Goal: Check status: Check status

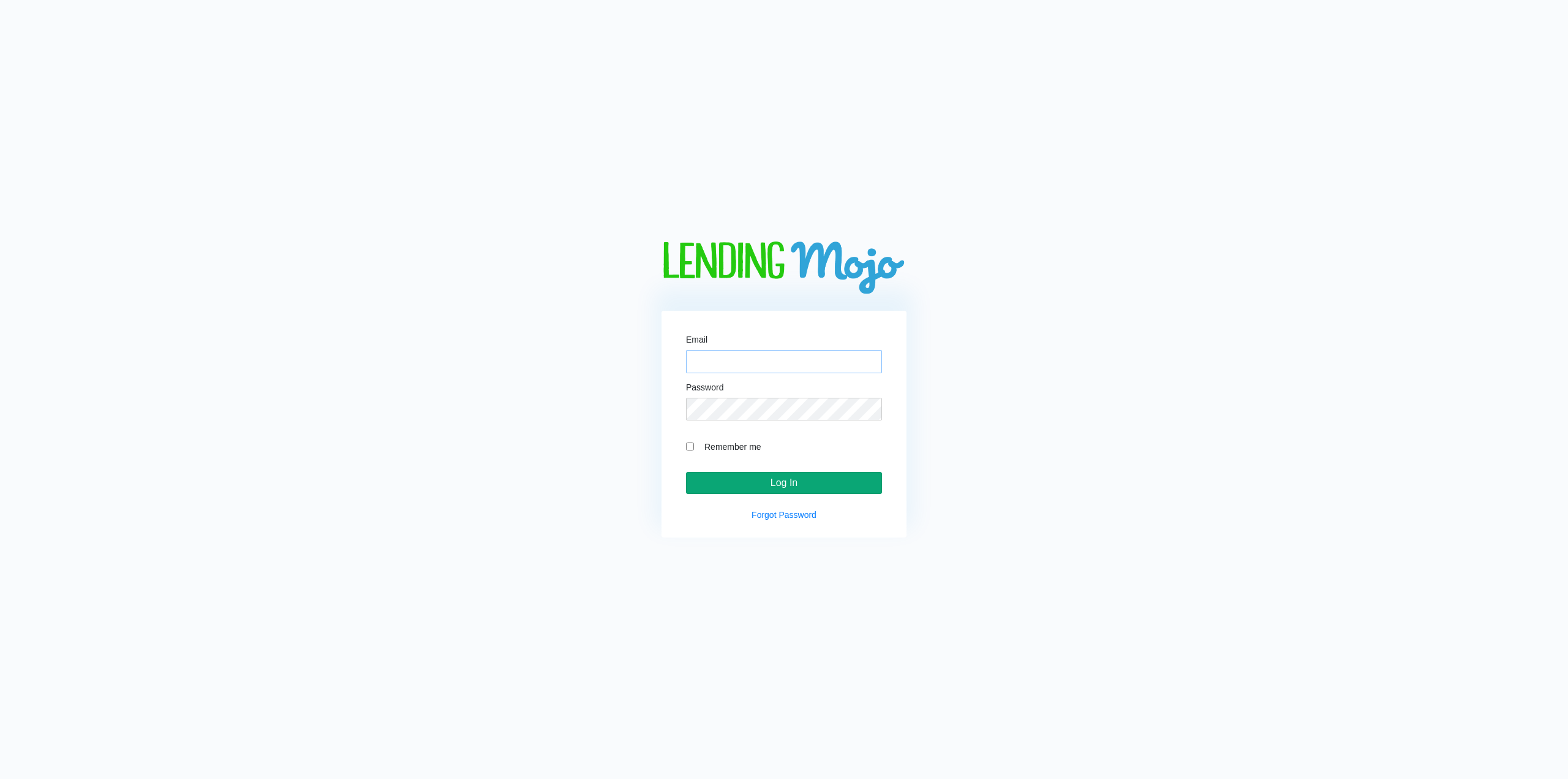
type input "[EMAIL_ADDRESS][DOMAIN_NAME]"
click at [755, 480] on input "Log In" at bounding box center [784, 483] width 196 height 22
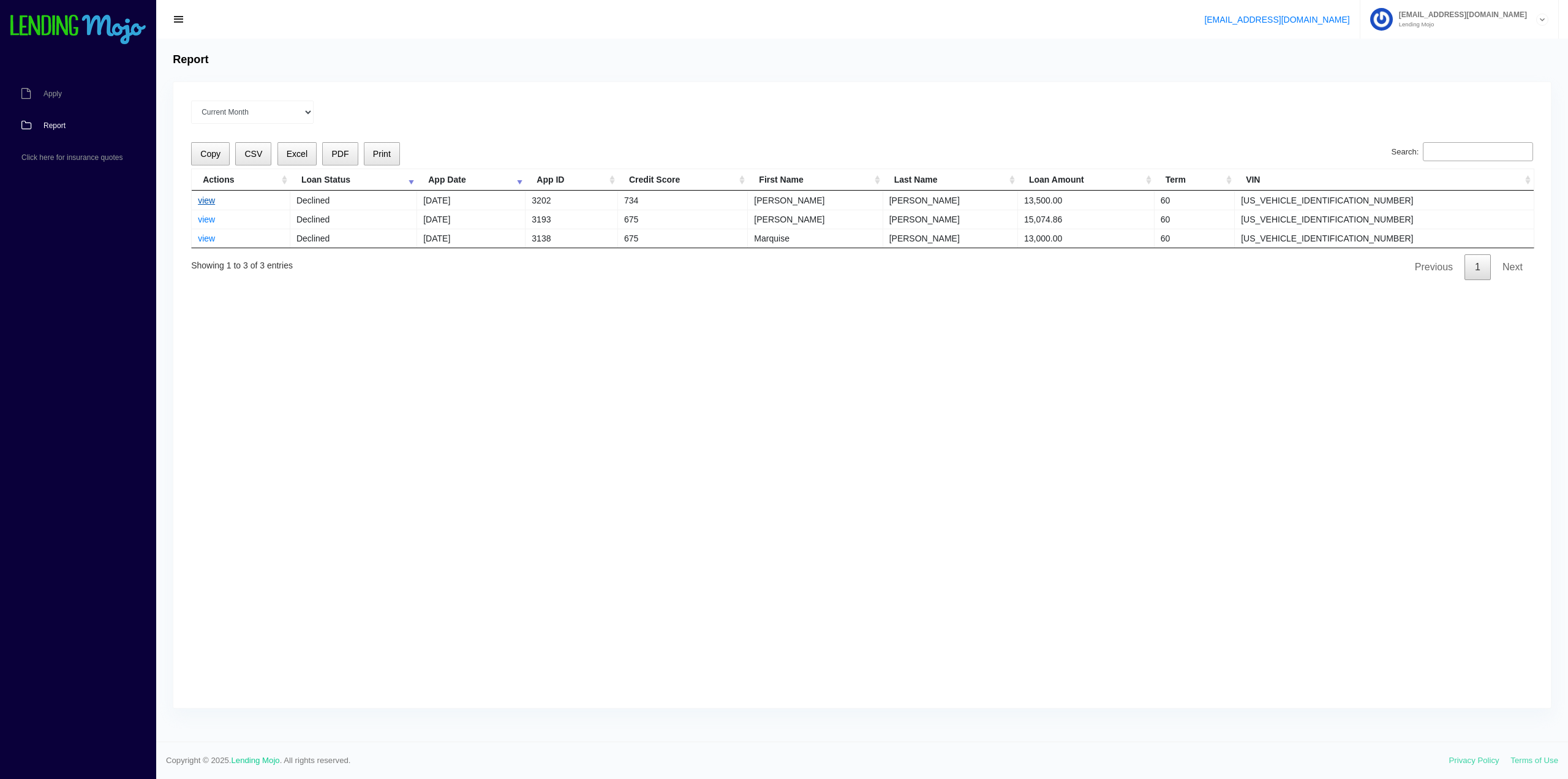
click at [207, 198] on link "view" at bounding box center [206, 200] width 17 height 10
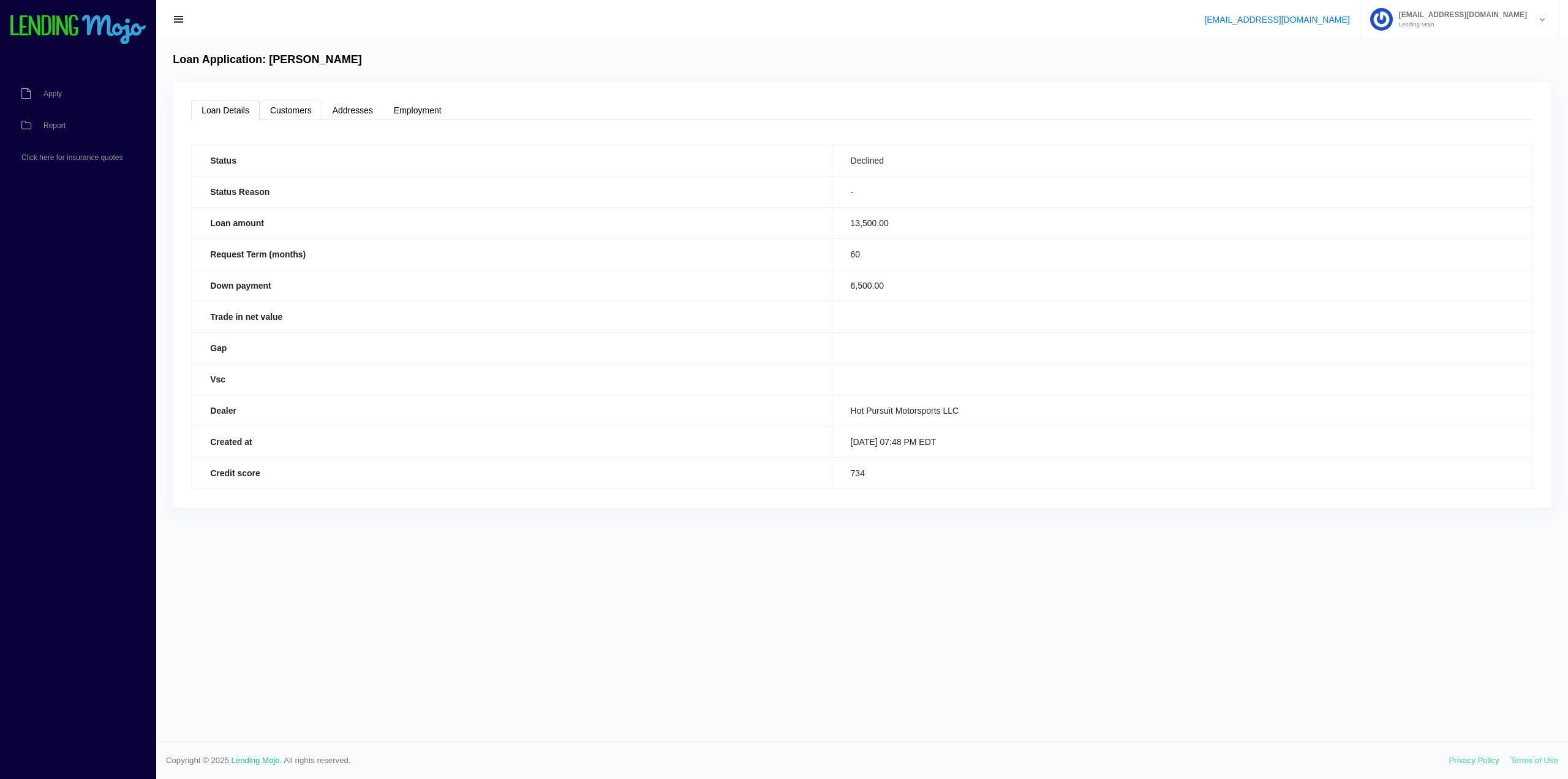
click at [299, 117] on link "Customers" at bounding box center [291, 110] width 63 height 20
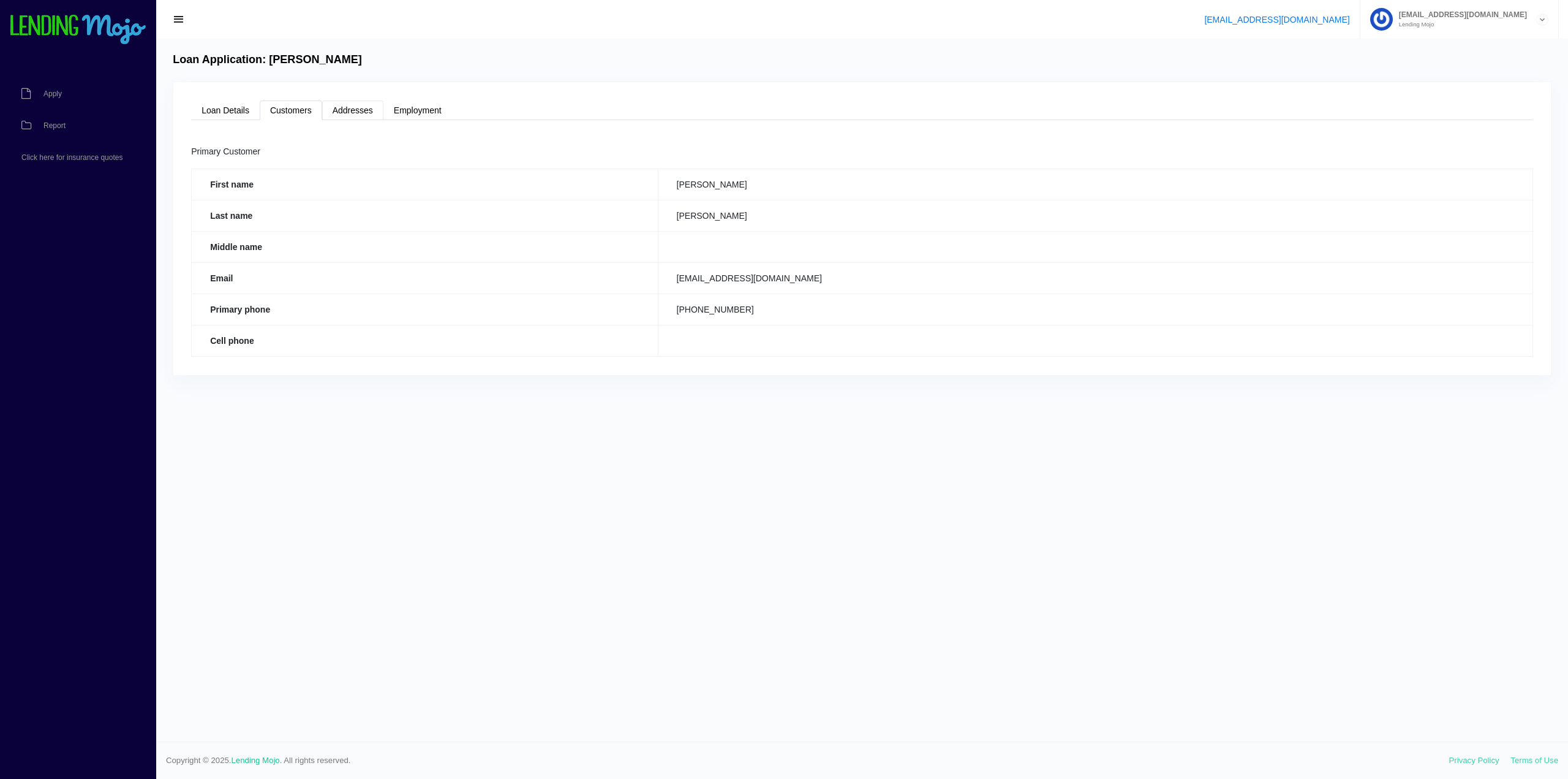
click at [353, 109] on link "Addresses" at bounding box center [352, 110] width 61 height 20
click at [425, 104] on link "Employment" at bounding box center [418, 110] width 69 height 20
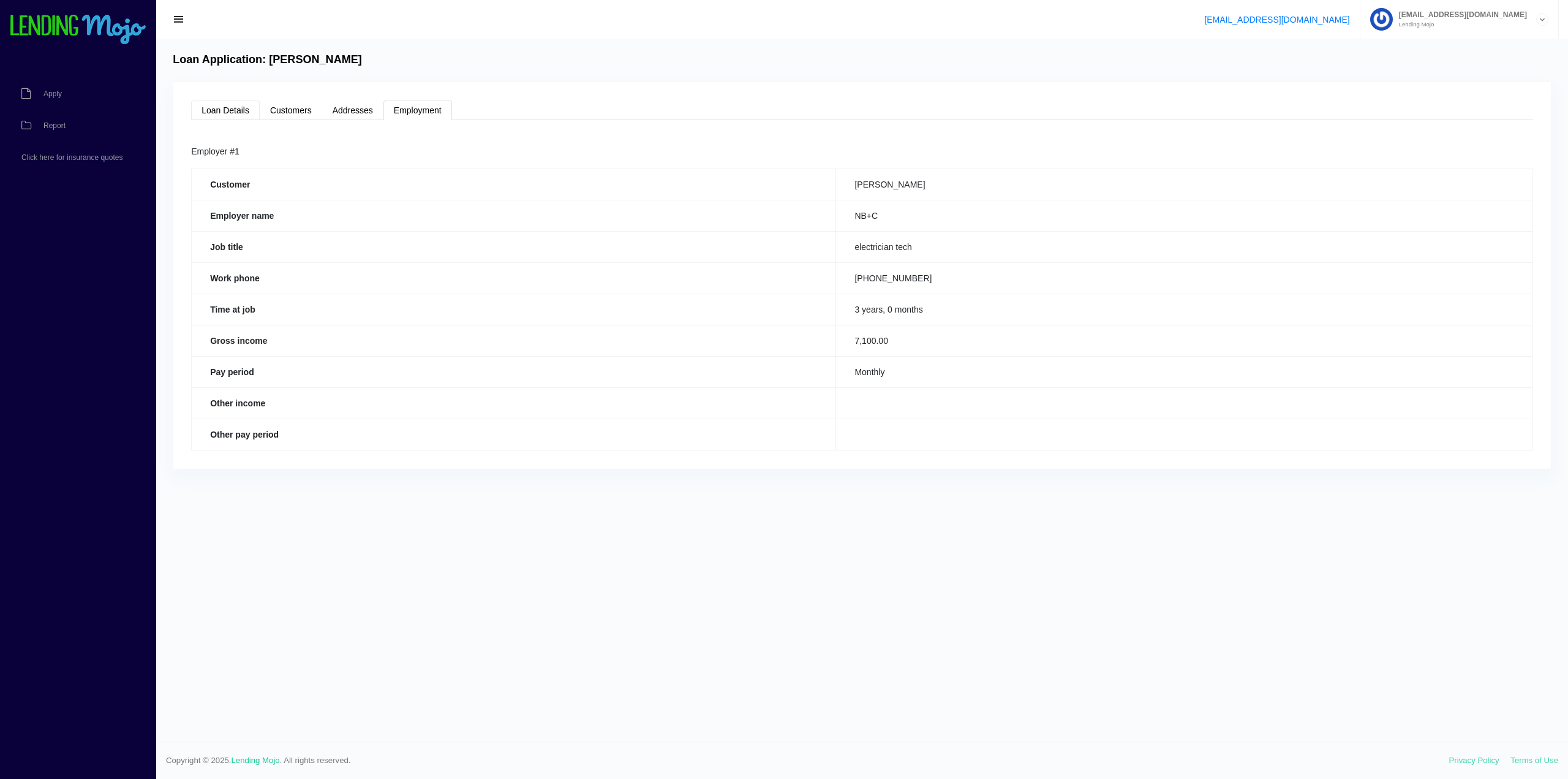
click at [222, 107] on link "Loan Details" at bounding box center [225, 110] width 69 height 20
